Goal: Task Accomplishment & Management: Manage account settings

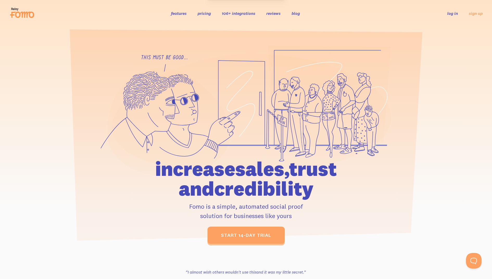
click at [321, 18] on div "features pricing 106+ integrations reviews blog log in sign up log in sign up" at bounding box center [245, 13] width 473 height 14
click at [451, 14] on link "log in" at bounding box center [452, 13] width 11 height 5
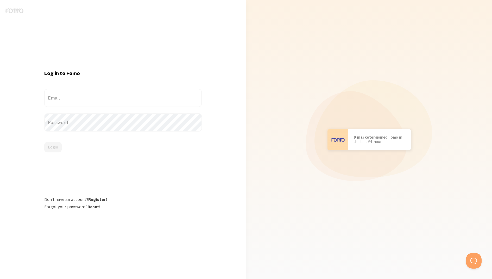
click at [81, 108] on form "Email Password Login" at bounding box center [123, 120] width 158 height 63
click at [84, 99] on label "Email" at bounding box center [123, 98] width 158 height 18
click at [84, 99] on input "Email" at bounding box center [123, 98] width 158 height 18
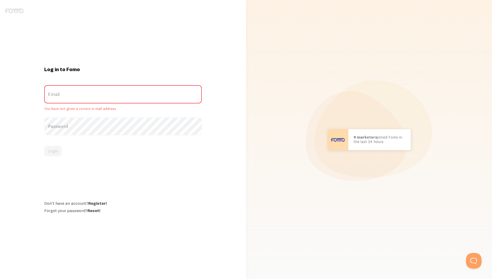
click at [89, 98] on label "Email" at bounding box center [123, 94] width 158 height 18
click at [89, 98] on input "Email" at bounding box center [123, 94] width 158 height 18
click at [103, 92] on label "Email" at bounding box center [123, 94] width 158 height 18
click at [103, 92] on input "Email" at bounding box center [123, 94] width 158 height 18
click at [103, 126] on label "Password" at bounding box center [123, 126] width 158 height 18
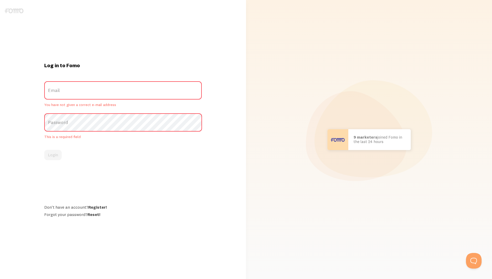
click at [109, 99] on label "Email" at bounding box center [123, 90] width 158 height 18
click at [109, 99] on input "Email" at bounding box center [123, 90] width 158 height 18
click at [111, 95] on label "Email" at bounding box center [123, 90] width 158 height 18
click at [111, 95] on input "Email" at bounding box center [123, 90] width 158 height 18
type input "[EMAIL_ADDRESS][DOMAIN_NAME]"
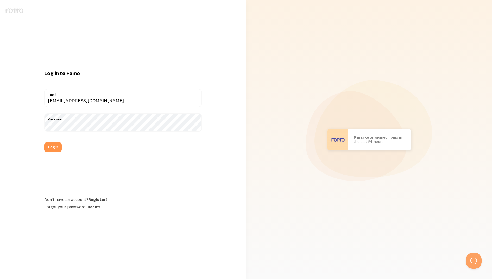
click at [43, 150] on div "Log in to Fomo leoicianochannel@gmail.com Email Password Login Don't have an ac…" at bounding box center [123, 139] width 164 height 139
click at [52, 145] on button "Login" at bounding box center [52, 147] width 17 height 10
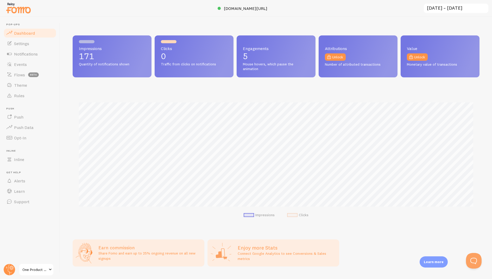
scroll to position [137, 407]
click at [20, 42] on span "Settings" at bounding box center [21, 43] width 15 height 5
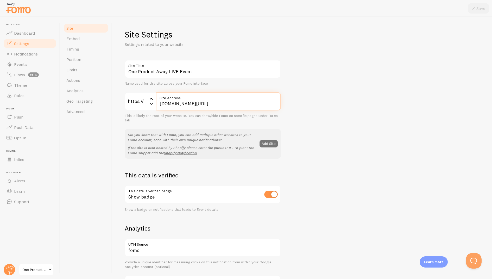
drag, startPoint x: 238, startPoint y: 103, endPoint x: 145, endPoint y: 104, distance: 93.2
click at [145, 104] on div "https:// https:// https:// http:// [DOMAIN_NAME][URL] Site Address" at bounding box center [203, 101] width 156 height 18
click at [335, 42] on div "Site Settings Settings related to your website One Product Away LIVE Event Site…" at bounding box center [302, 247] width 355 height 437
click at [173, 105] on input "[DOMAIN_NAME][URL]" at bounding box center [218, 101] width 125 height 18
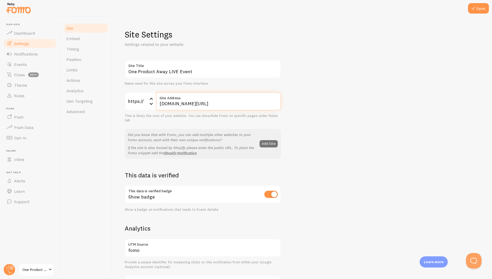
type input "[DOMAIN_NAME][URL]"
click at [343, 73] on div "One Product Away LIVE Event Site Title Name used for this site across your Fomo…" at bounding box center [302, 236] width 355 height 352
click at [476, 5] on icon at bounding box center [473, 8] width 6 height 6
click at [81, 39] on link "Embed" at bounding box center [86, 38] width 46 height 10
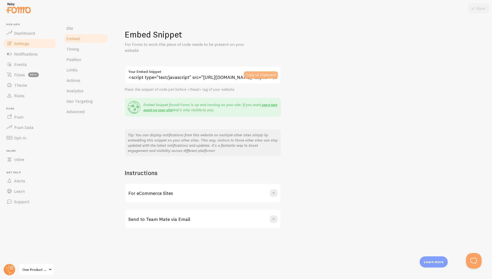
click at [262, 76] on button "Copy to Clipboard" at bounding box center [261, 74] width 34 height 7
